Goal: Task Accomplishment & Management: Complete application form

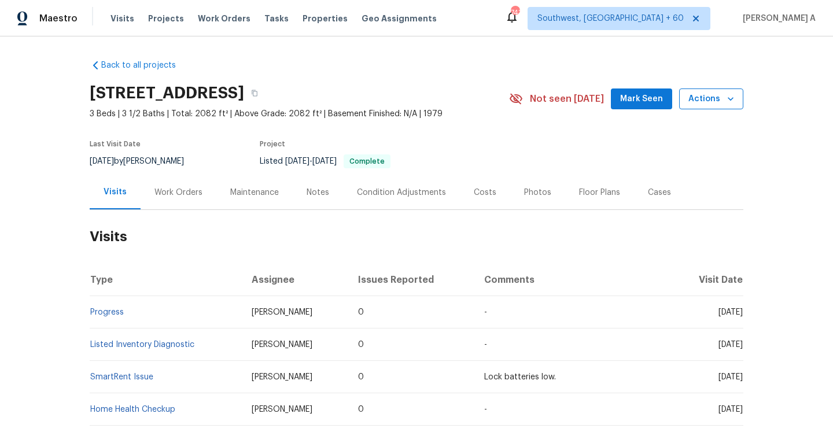
click at [699, 103] on span "Actions" at bounding box center [711, 99] width 46 height 14
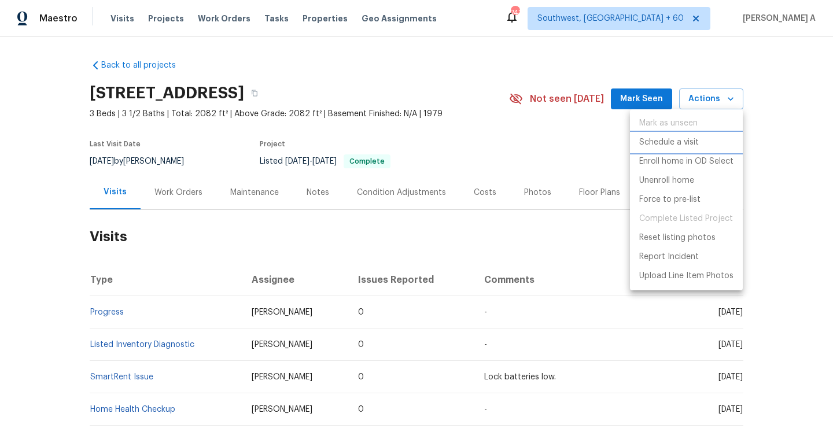
click at [661, 141] on p "Schedule a visit" at bounding box center [669, 142] width 60 height 12
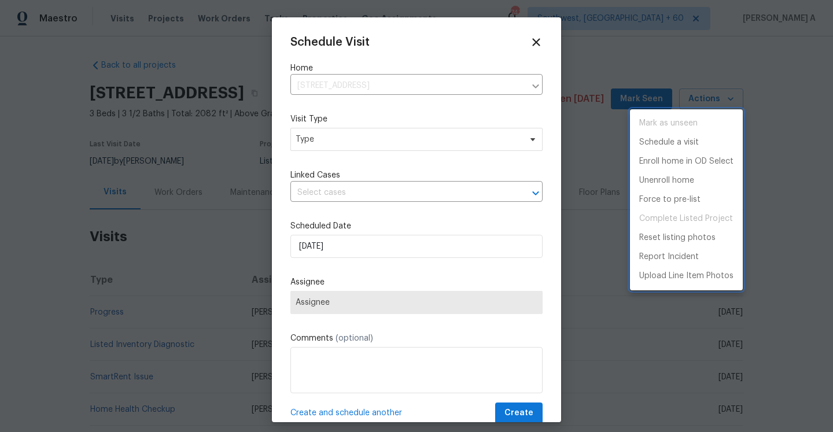
click at [382, 150] on div at bounding box center [416, 216] width 833 height 432
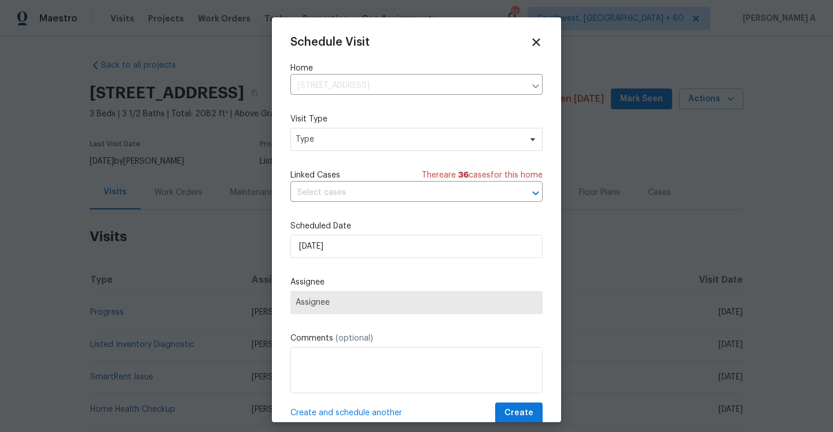
scroll to position [21, 0]
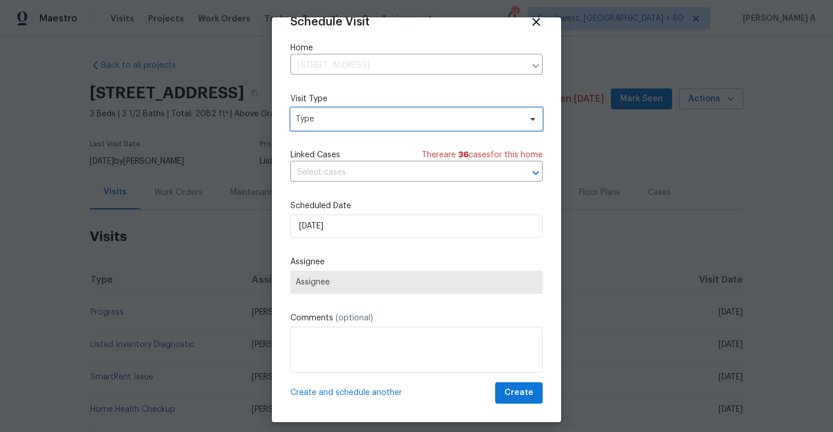
click at [343, 119] on span "Type" at bounding box center [407, 119] width 225 height 12
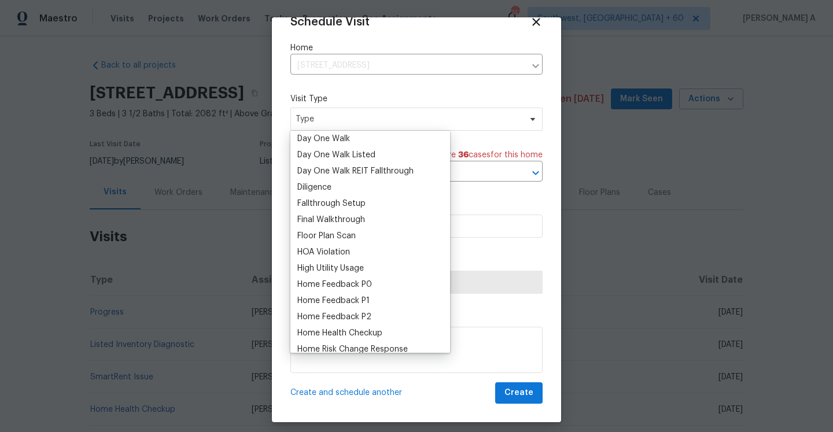
scroll to position [231, 0]
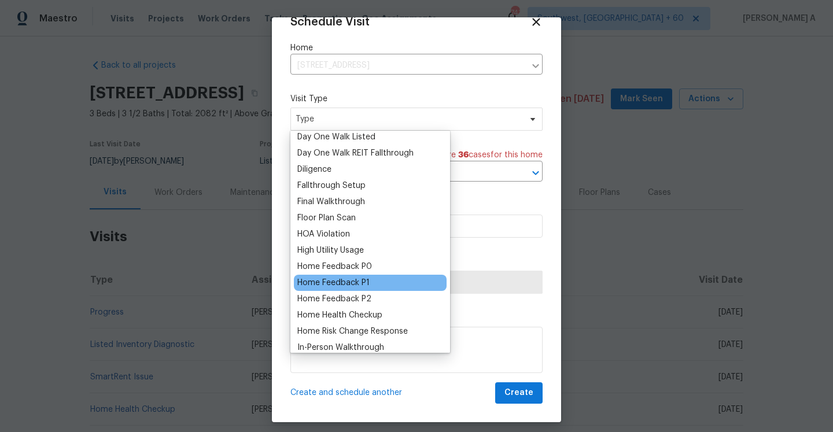
click at [358, 278] on div "Home Feedback P1" at bounding box center [333, 283] width 72 height 12
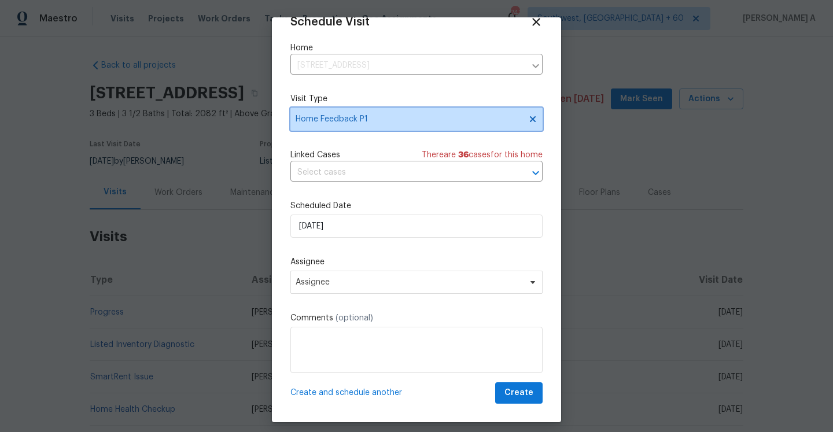
click at [326, 119] on span "Home Feedback P1" at bounding box center [407, 119] width 225 height 12
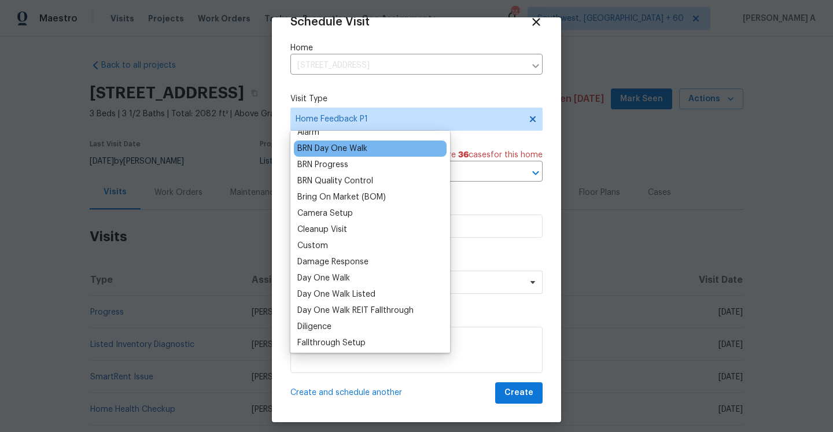
scroll to position [194, 0]
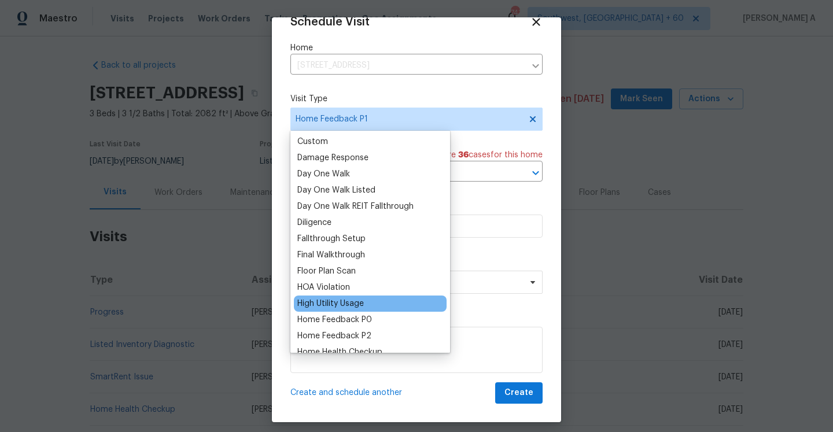
click at [359, 311] on div "High Utility Usage" at bounding box center [370, 303] width 153 height 16
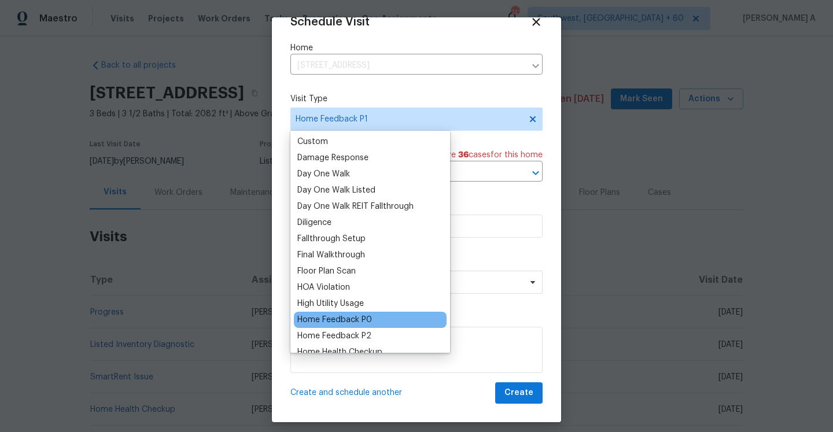
click at [359, 314] on div "Home Feedback P0" at bounding box center [334, 320] width 75 height 12
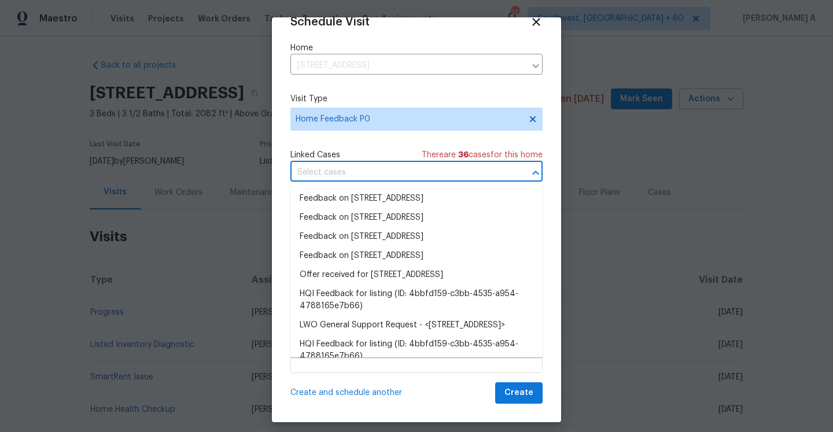
click at [332, 179] on input "text" at bounding box center [400, 173] width 220 height 18
click at [334, 193] on li "Feedback on [STREET_ADDRESS]" at bounding box center [416, 198] width 252 height 19
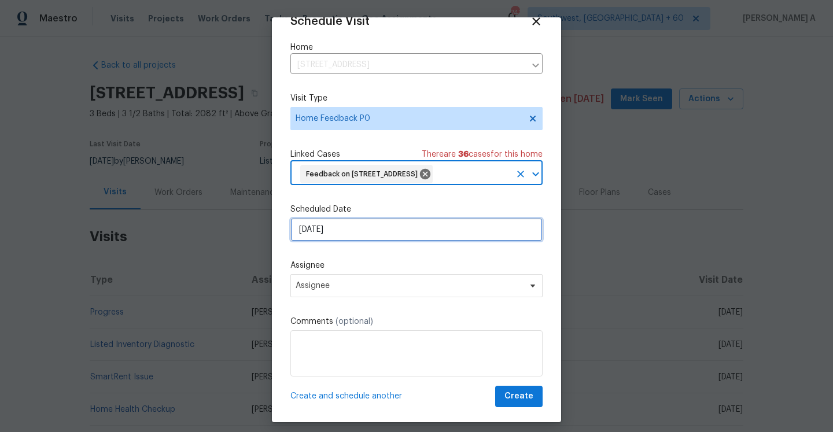
click at [334, 241] on input "[DATE]" at bounding box center [416, 229] width 252 height 23
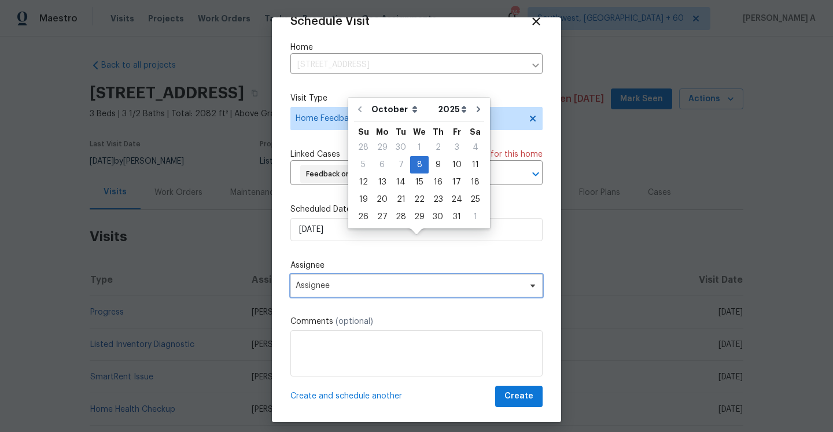
click at [352, 290] on span "Assignee" at bounding box center [408, 285] width 227 height 9
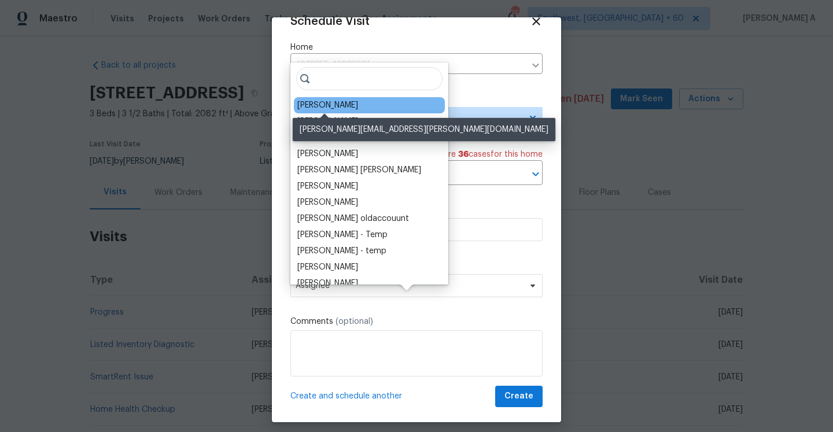
click at [319, 105] on div "[PERSON_NAME]" at bounding box center [327, 105] width 61 height 12
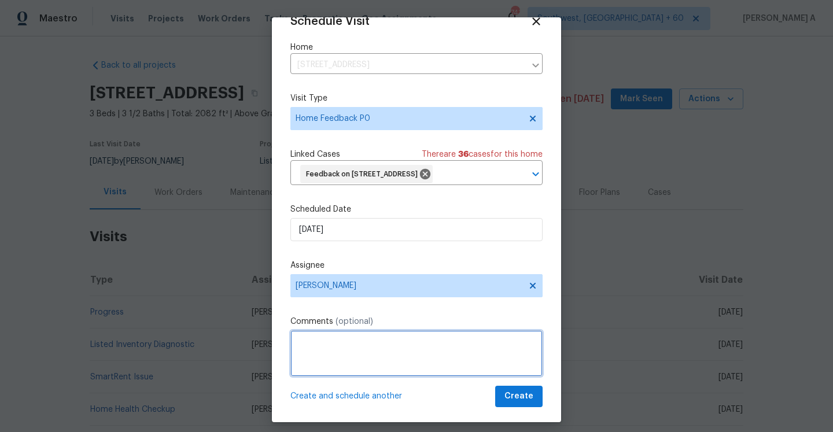
click at [331, 359] on textarea at bounding box center [416, 353] width 252 height 46
paste textarea "Replace older windows, one of them upstairs looks like it might be leaking or h…"
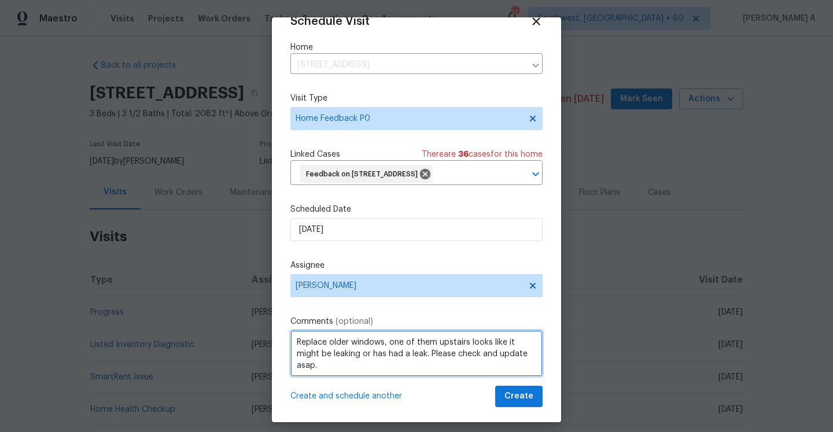
click at [482, 363] on textarea "Replace older windows, one of them upstairs looks like it might be leaking or h…" at bounding box center [416, 353] width 252 height 46
type textarea "Replace older windows, one of them upstairs looks like it might be leaking or h…"
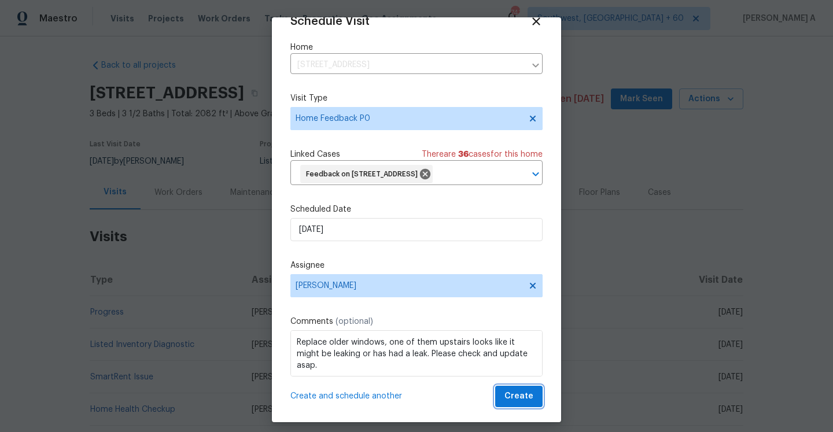
click at [526, 404] on button "Create" at bounding box center [518, 396] width 47 height 21
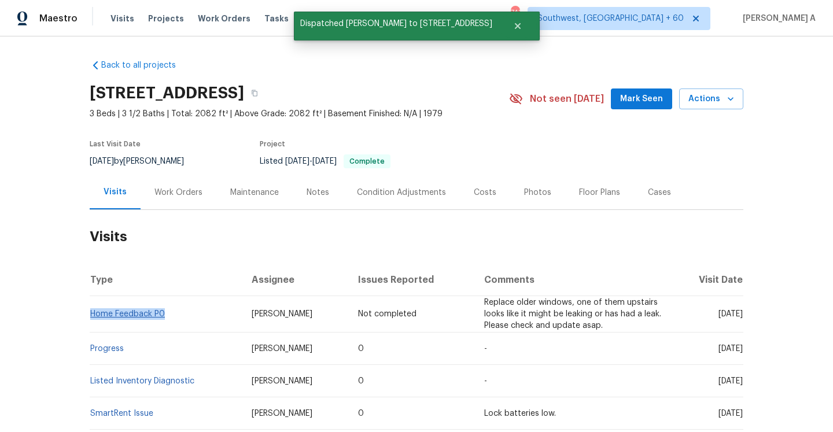
drag, startPoint x: 168, startPoint y: 315, endPoint x: 92, endPoint y: 315, distance: 75.7
click at [92, 315] on td "Home Feedback P0" at bounding box center [166, 314] width 153 height 36
copy link "Home Feedback P0"
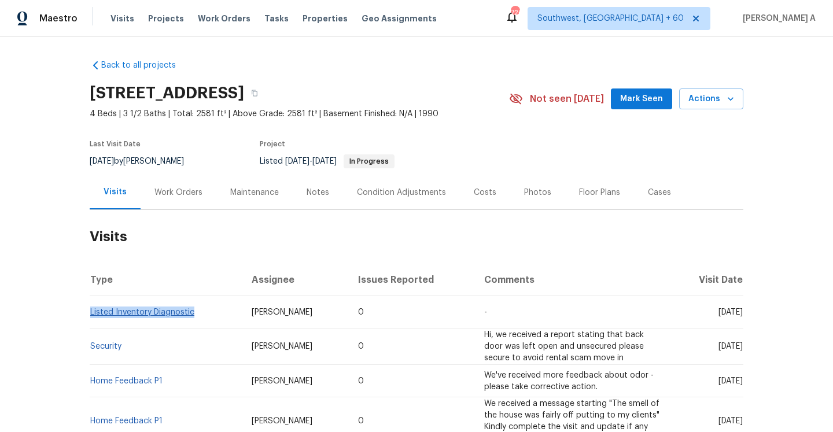
drag, startPoint x: 204, startPoint y: 312, endPoint x: 91, endPoint y: 310, distance: 112.8
click at [91, 310] on td "Listed Inventory Diagnostic" at bounding box center [166, 312] width 153 height 32
copy link "Listed Inventory Diagnostic"
click at [182, 188] on div "Work Orders" at bounding box center [178, 193] width 48 height 12
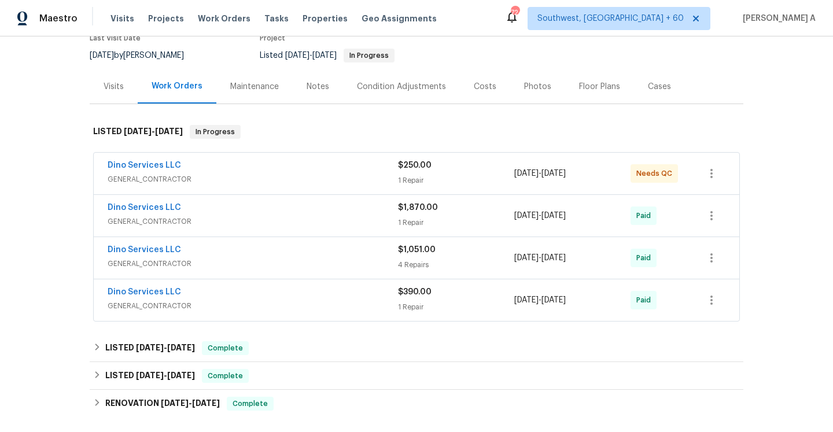
scroll to position [109, 0]
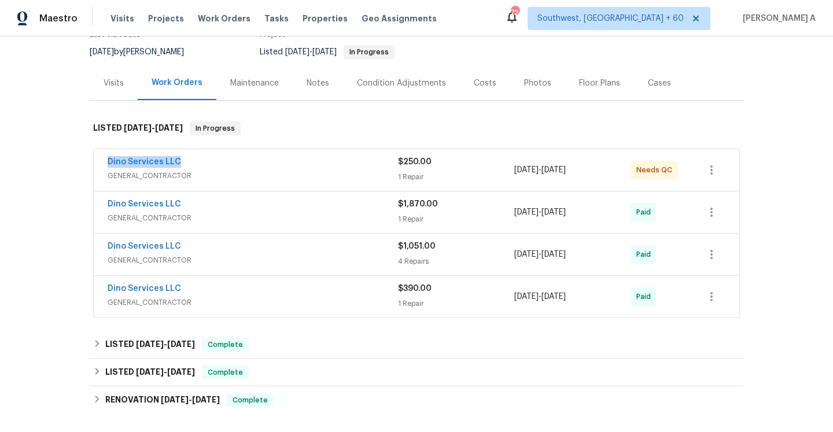
drag, startPoint x: 181, startPoint y: 168, endPoint x: 109, endPoint y: 166, distance: 72.3
click at [109, 166] on div "Dino Services LLC" at bounding box center [253, 163] width 290 height 14
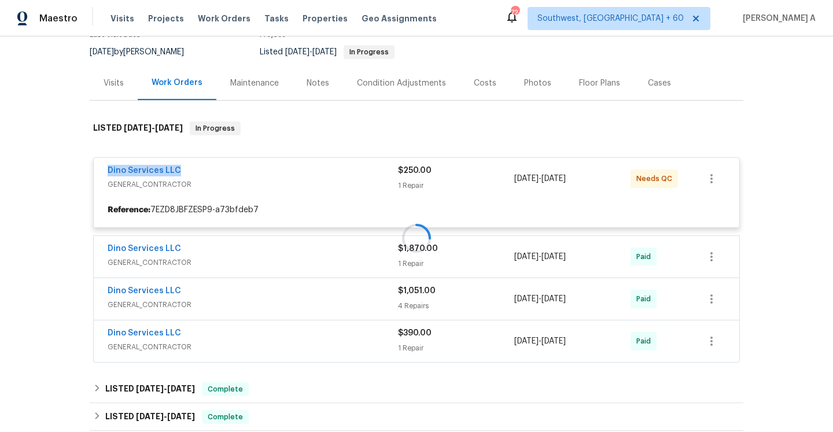
copy link "Dino Services LLC"
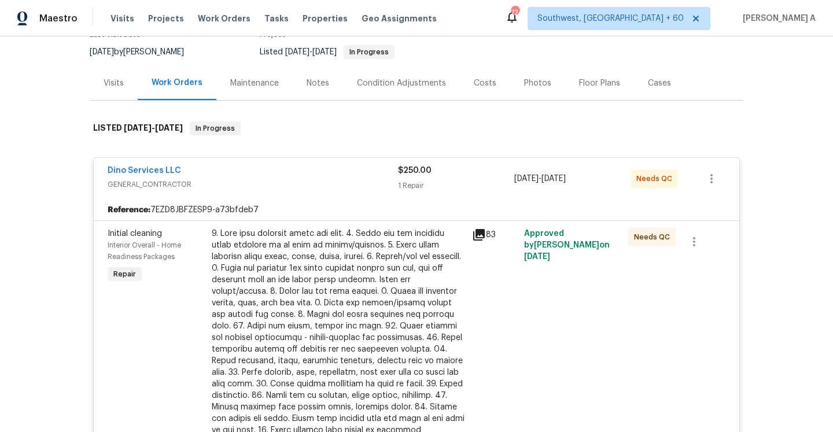
click at [118, 77] on div "Visits" at bounding box center [113, 83] width 20 height 12
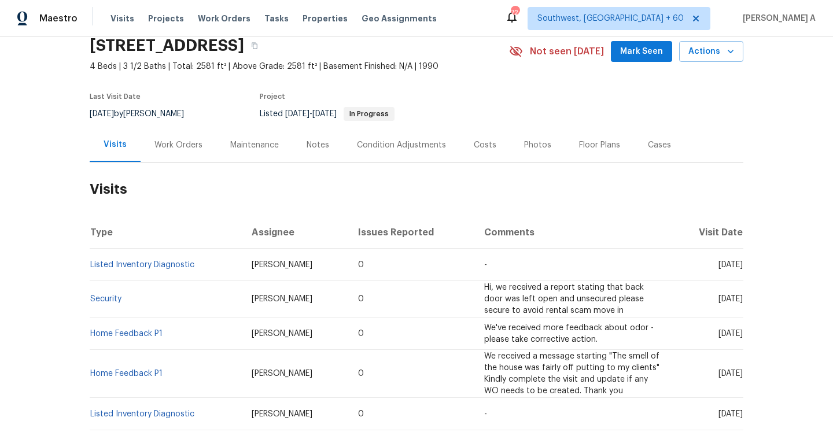
scroll to position [40, 0]
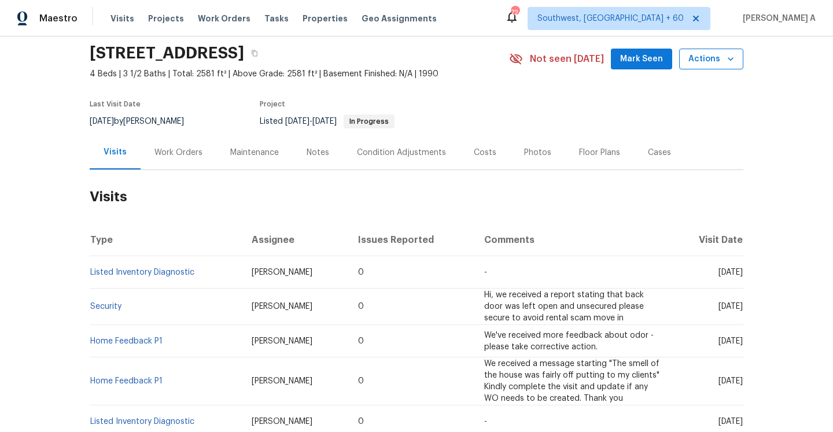
click at [696, 64] on span "Actions" at bounding box center [711, 59] width 46 height 14
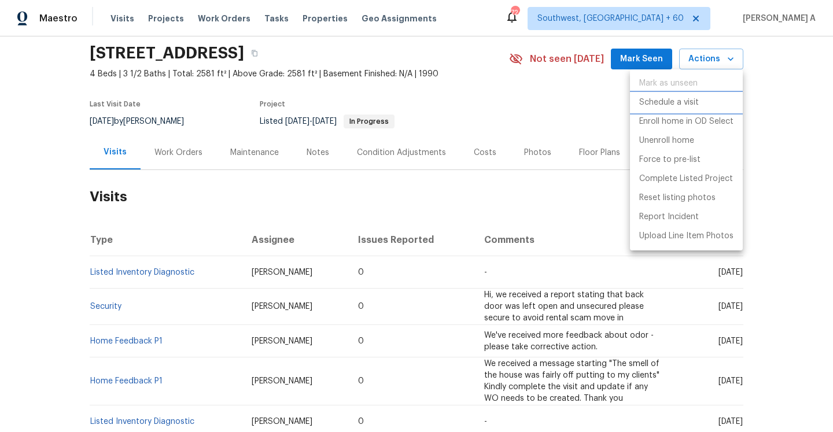
click at [685, 100] on p "Schedule a visit" at bounding box center [669, 103] width 60 height 12
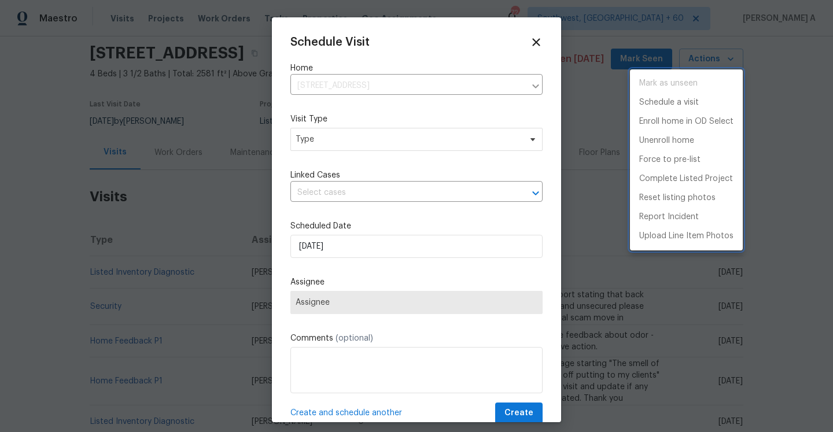
click at [346, 145] on div at bounding box center [416, 216] width 833 height 432
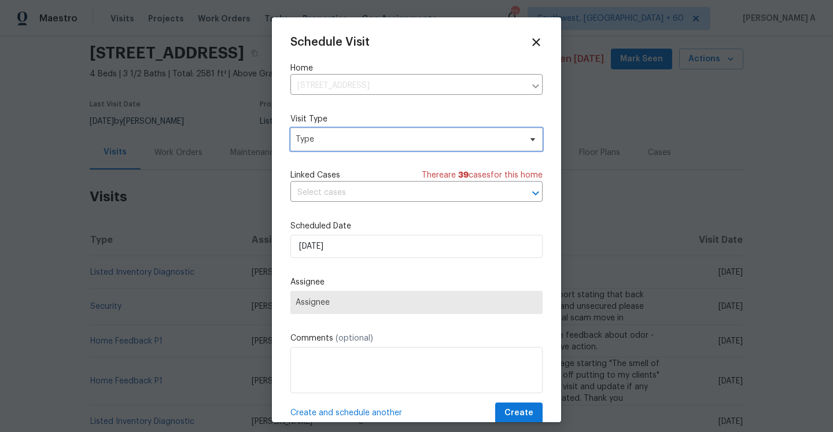
click at [346, 145] on span "Type" at bounding box center [407, 140] width 225 height 12
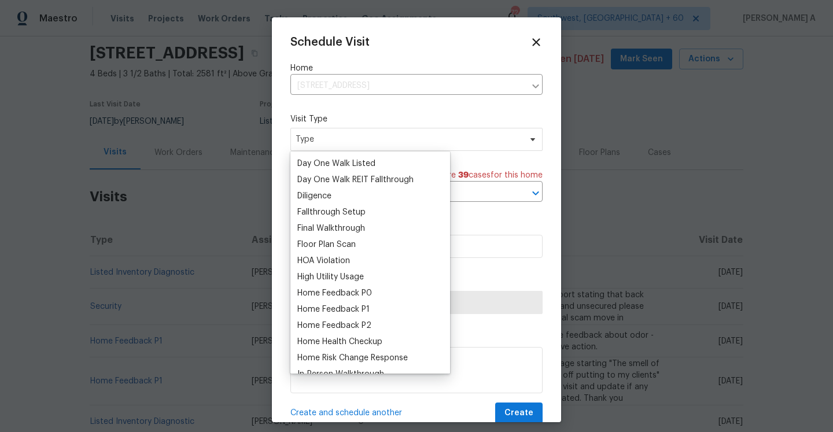
scroll to position [231, 0]
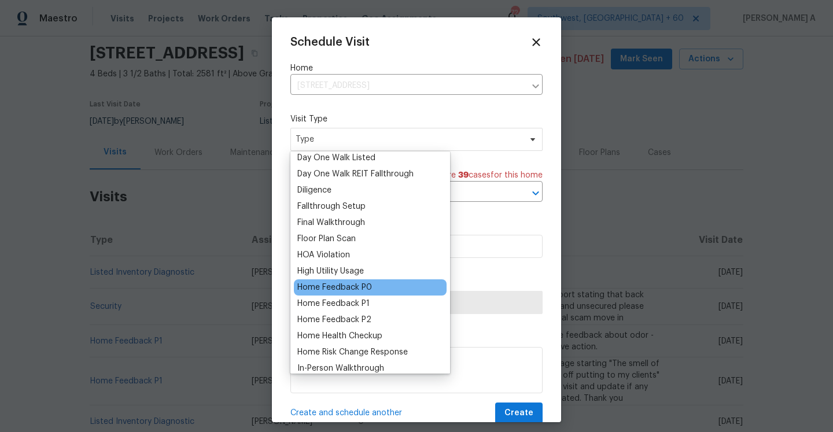
click at [349, 287] on div "Home Feedback P0" at bounding box center [334, 288] width 75 height 12
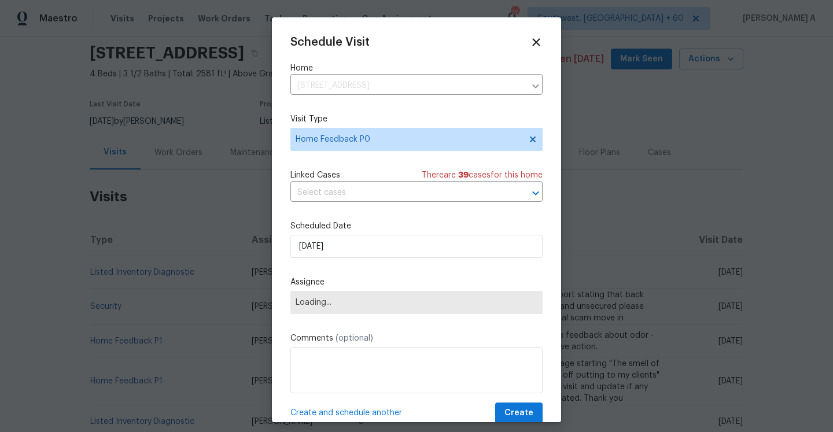
click at [346, 208] on div "Schedule Visit Home 5311 Chestnut Bluff Pl, Midlothian, VA 23112 ​ Visit Type H…" at bounding box center [416, 230] width 252 height 388
click at [346, 201] on input "text" at bounding box center [400, 193] width 220 height 18
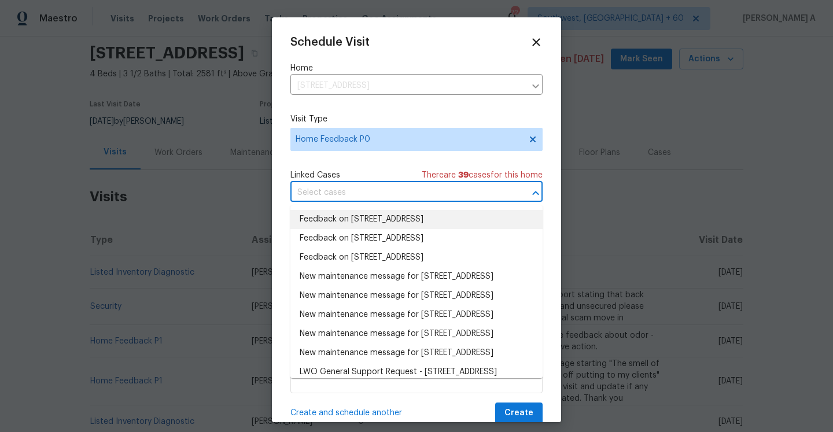
click at [349, 217] on li "Feedback on 5311 Chestnut Bluff Pl, Midlothian, VA 23112" at bounding box center [416, 219] width 252 height 19
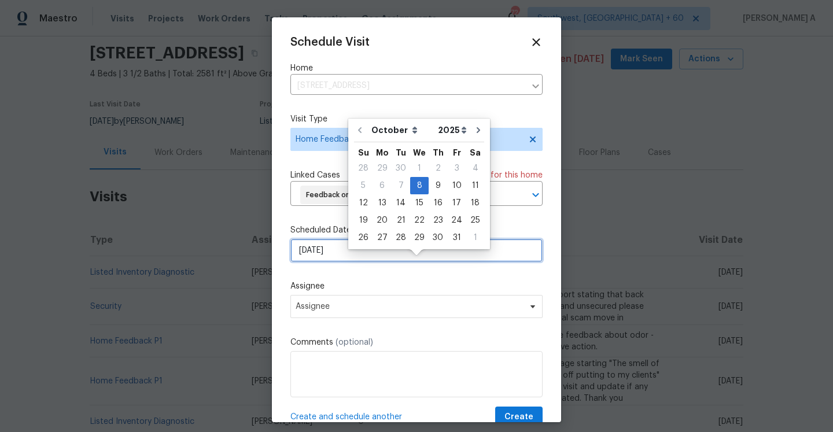
click at [349, 262] on input "[DATE]" at bounding box center [416, 250] width 252 height 23
click at [430, 190] on div "9" at bounding box center [437, 185] width 19 height 16
type input "10/9/2025"
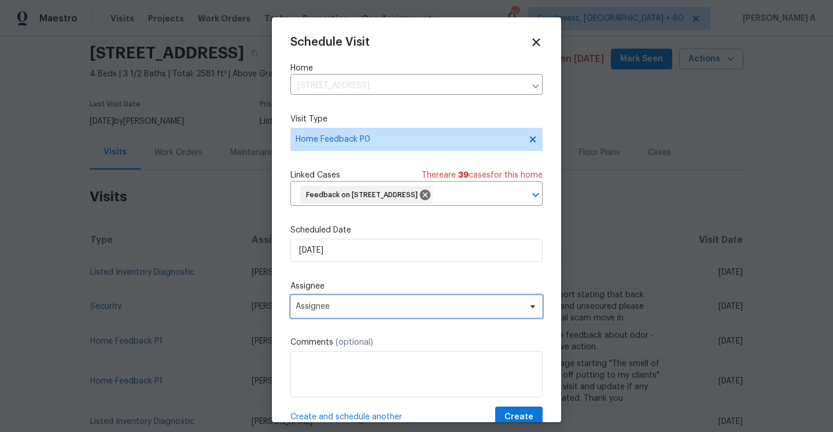
click at [374, 316] on span "Assignee" at bounding box center [416, 306] width 252 height 23
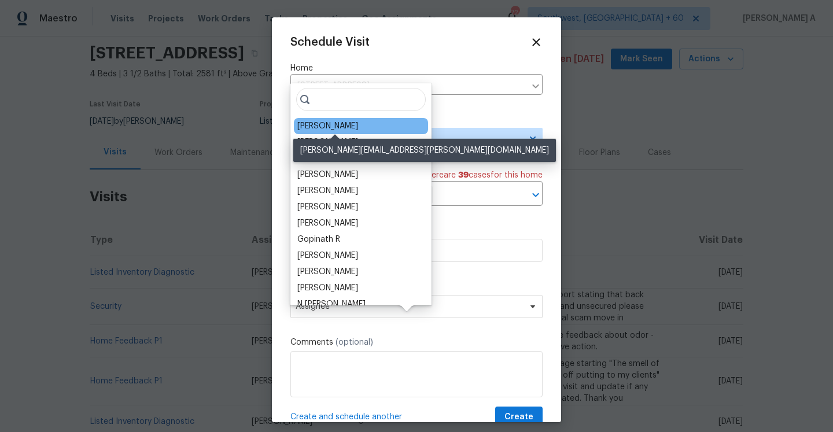
click at [336, 123] on div "Christopher Neilson" at bounding box center [327, 126] width 61 height 12
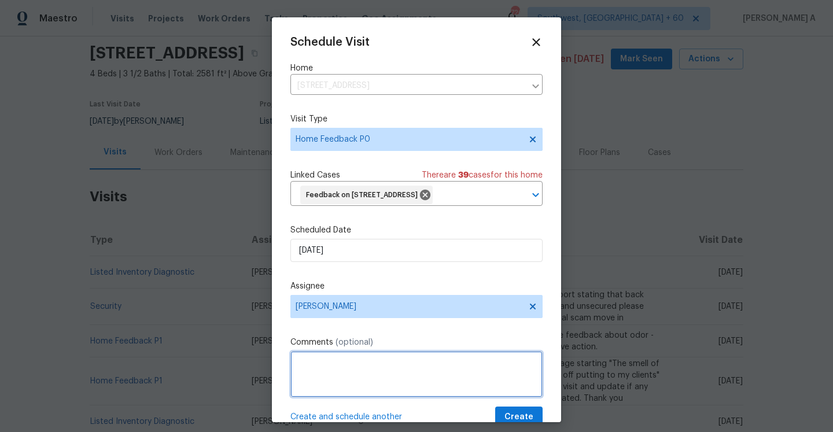
click at [368, 389] on textarea at bounding box center [416, 374] width 252 height 46
paste textarea "The house has a strong smell to it."
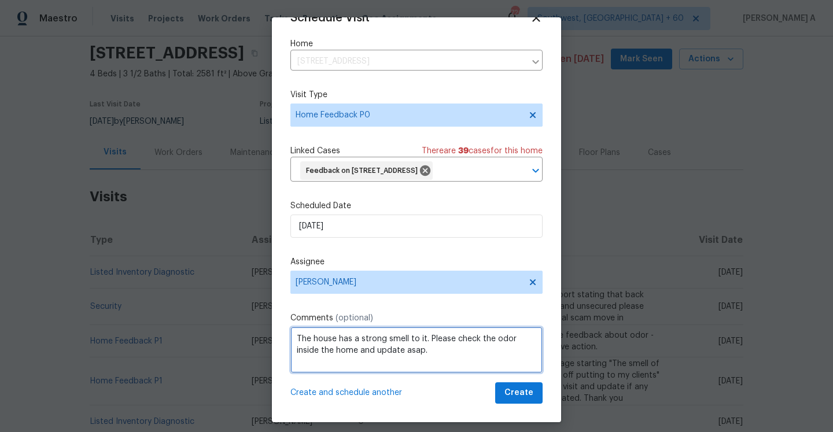
type textarea "The house has a strong smell to it. Please check the odor inside the home and u…"
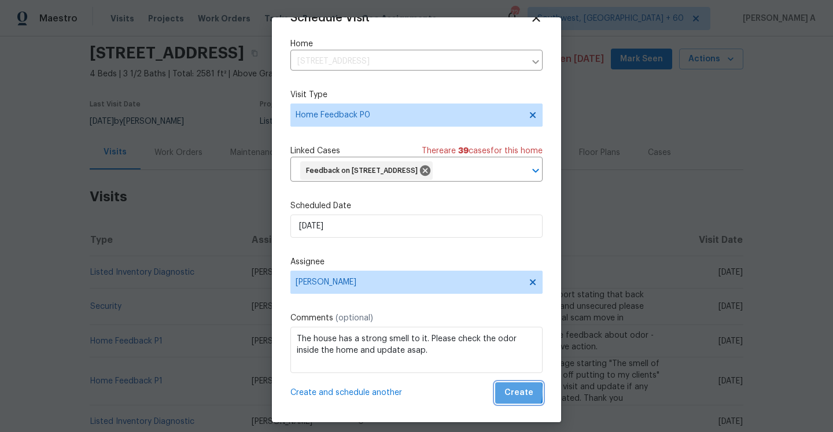
click at [506, 391] on button "Create" at bounding box center [518, 392] width 47 height 21
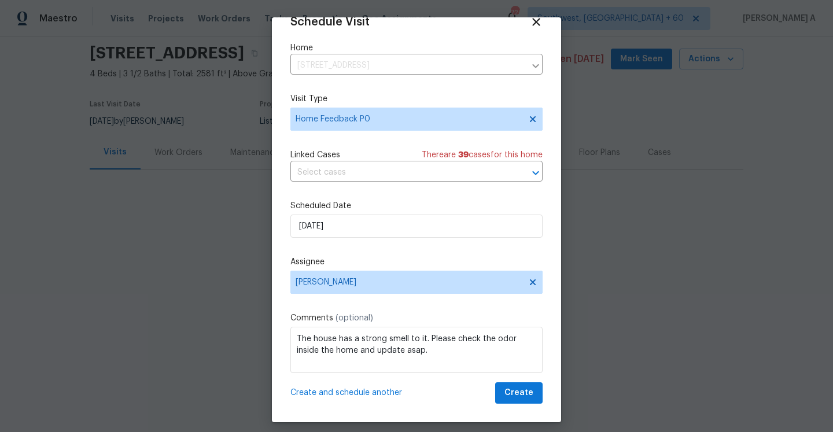
scroll to position [21, 0]
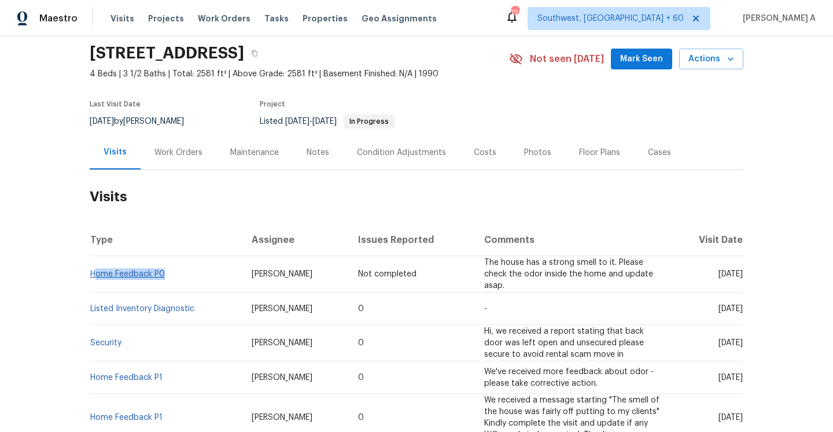
drag, startPoint x: 169, startPoint y: 272, endPoint x: 95, endPoint y: 271, distance: 74.0
click at [95, 271] on td "Home Feedback P0" at bounding box center [166, 274] width 153 height 36
copy link "Home Feedback P0"
